Goal: Transaction & Acquisition: Subscribe to service/newsletter

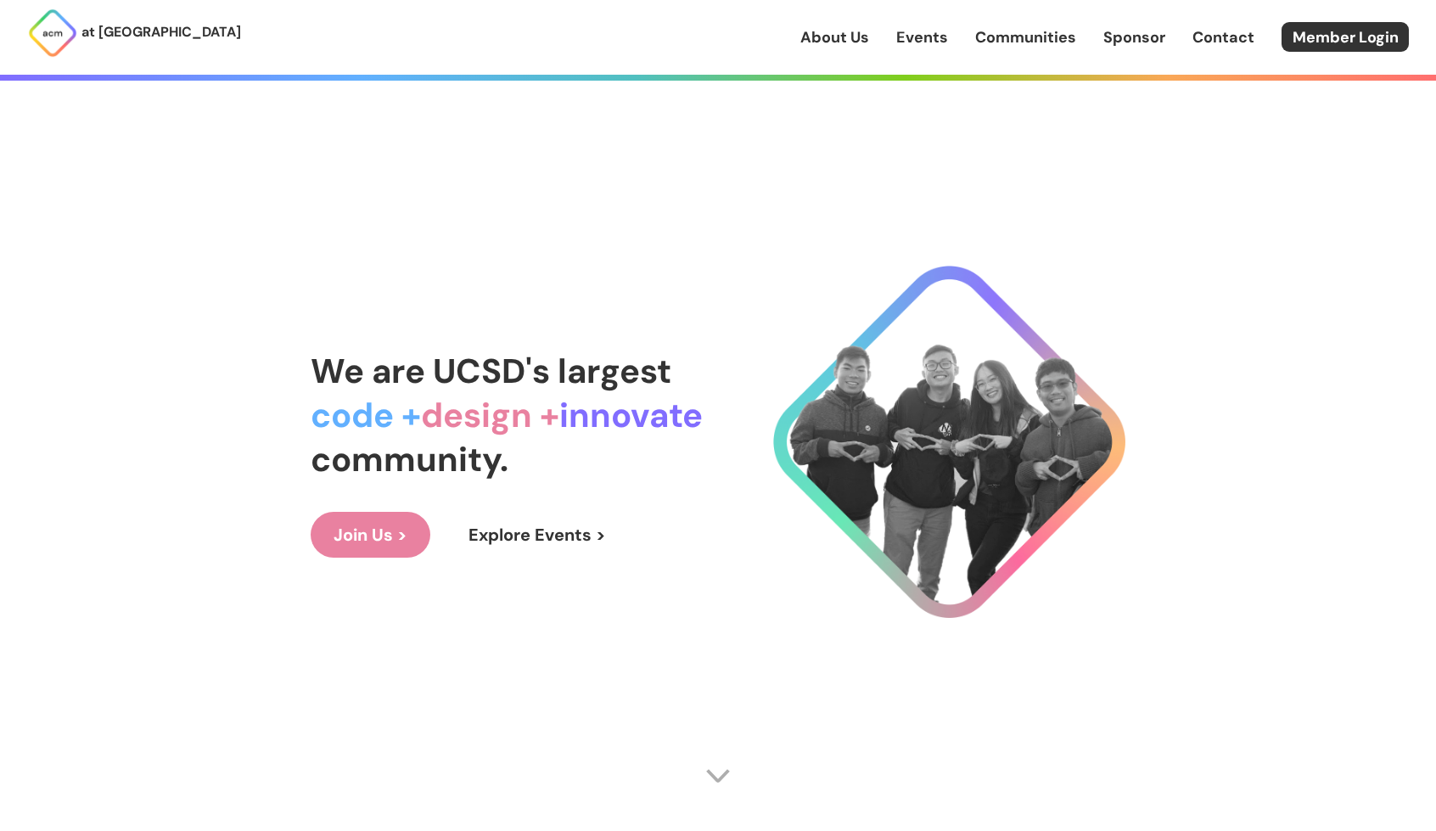
click at [387, 529] on link "Join Us >" at bounding box center [371, 535] width 120 height 46
click at [487, 529] on link "Explore Events >" at bounding box center [537, 535] width 183 height 46
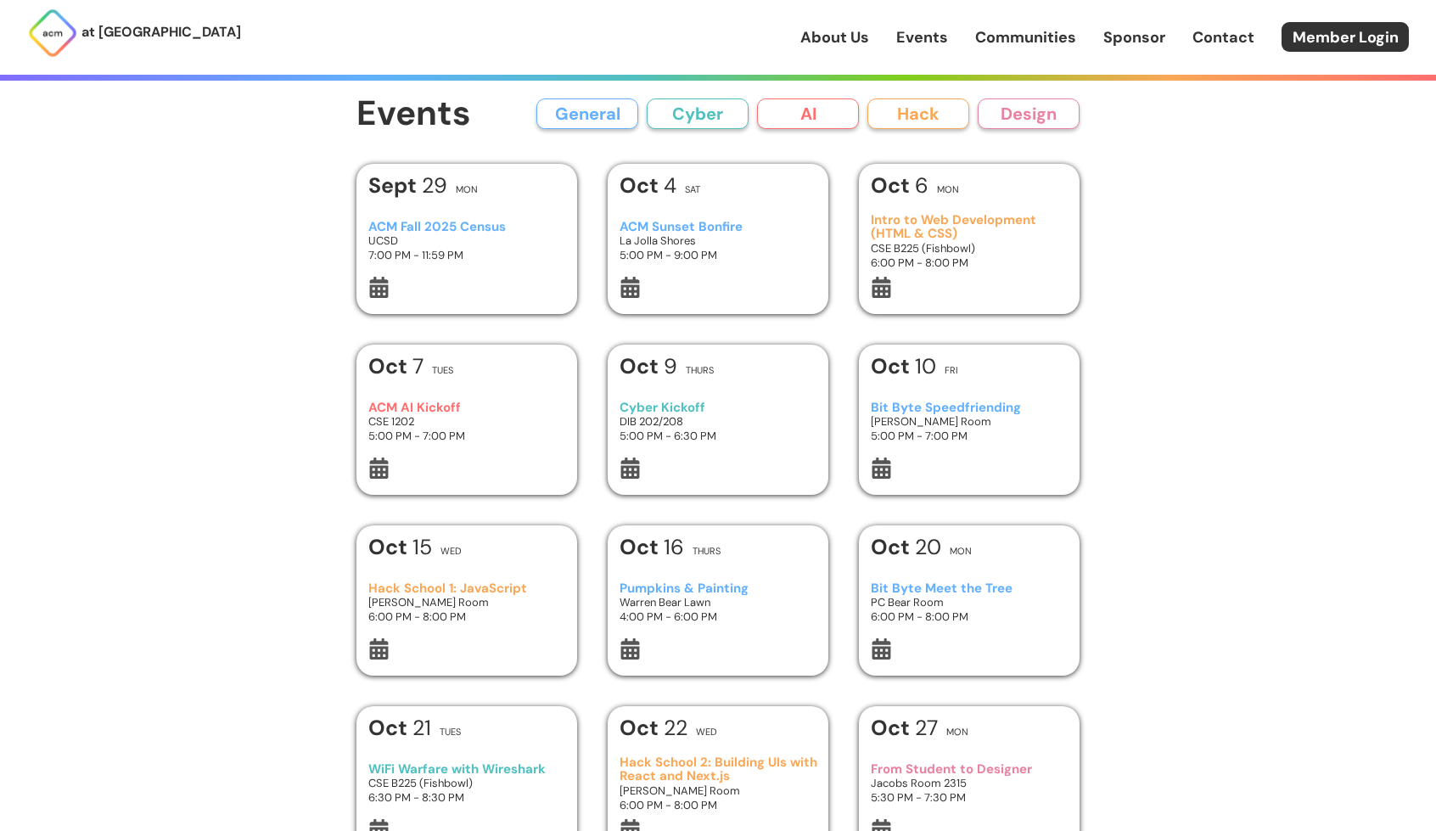
click at [141, 28] on p "at [GEOGRAPHIC_DATA]" at bounding box center [161, 32] width 160 height 22
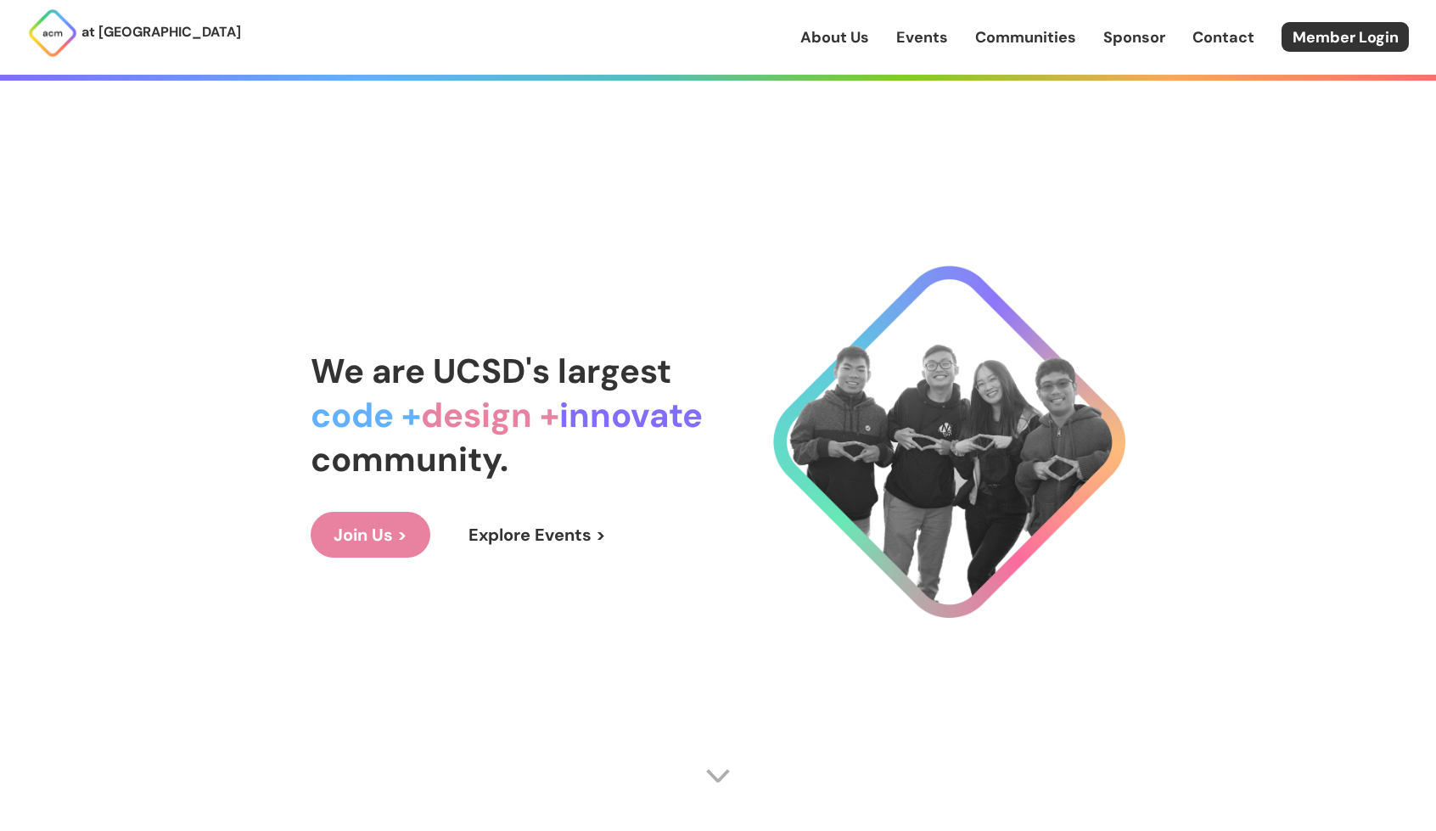
click at [393, 535] on link "Join Us >" at bounding box center [371, 535] width 120 height 46
click at [1326, 36] on link "Member Login" at bounding box center [1345, 37] width 127 height 30
click at [1325, 47] on link "Member Login" at bounding box center [1345, 37] width 127 height 30
